Goal: Task Accomplishment & Management: Manage account settings

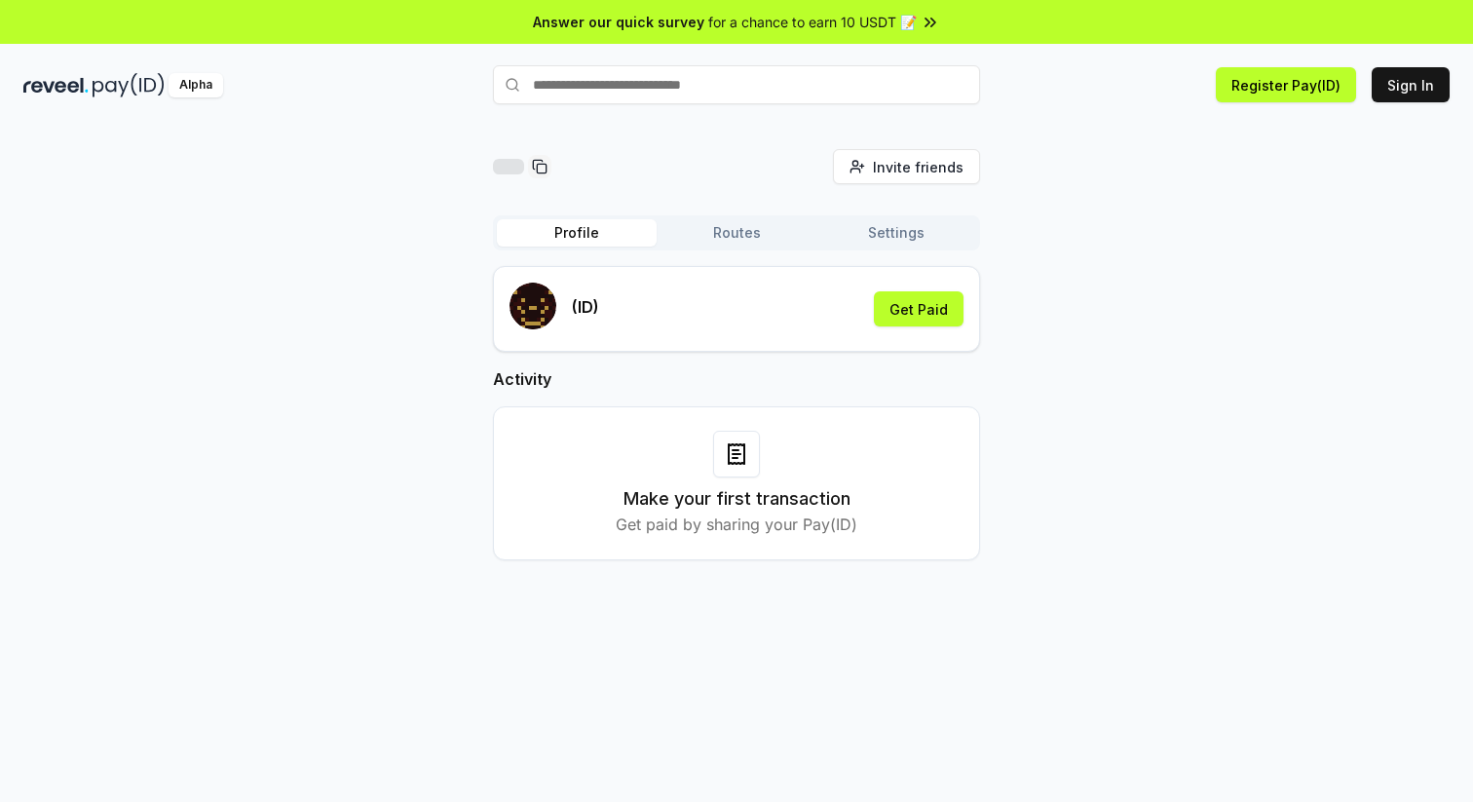
click at [611, 229] on button "Profile" at bounding box center [577, 232] width 160 height 27
click at [915, 305] on button "Get Paid" at bounding box center [919, 308] width 90 height 35
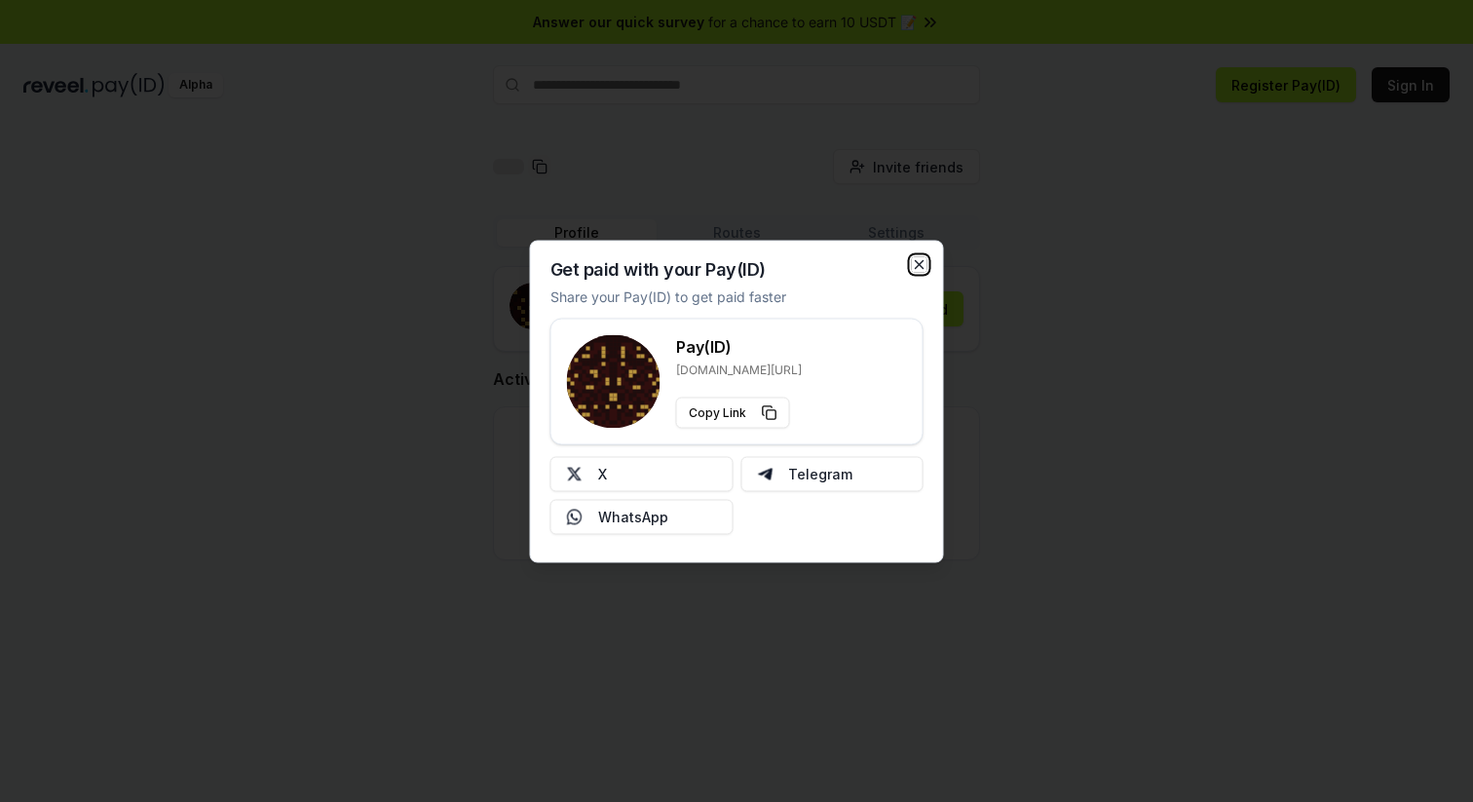
click at [922, 267] on icon "button" at bounding box center [920, 264] width 16 height 16
